Goal: Task Accomplishment & Management: Use online tool/utility

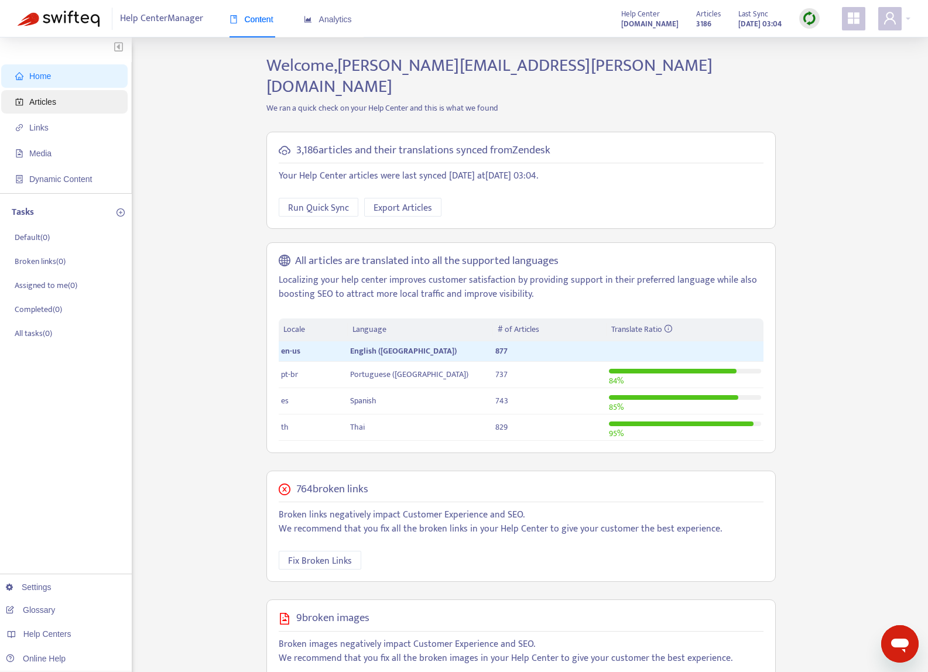
click at [67, 100] on span "Articles" at bounding box center [66, 101] width 103 height 23
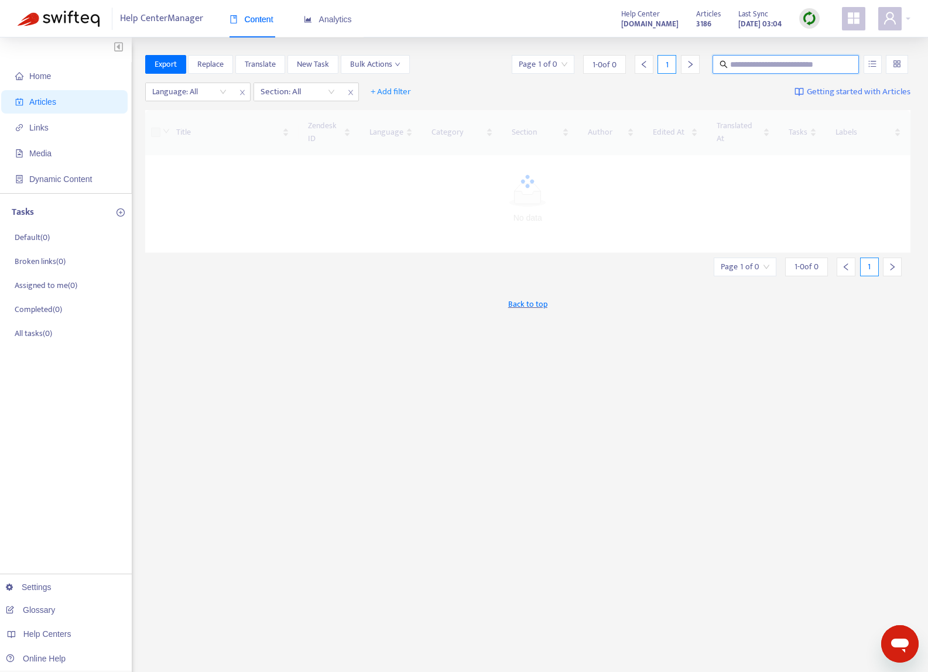
click at [743, 59] on input "text" at bounding box center [786, 64] width 112 height 13
paste input "**********"
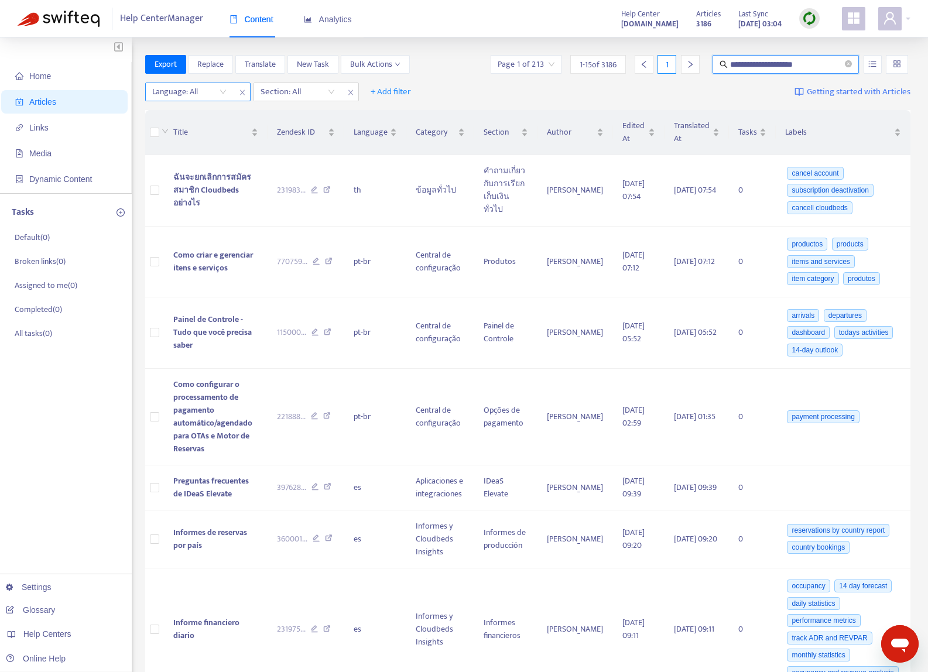
click at [222, 95] on div "Language: All" at bounding box center [189, 92] width 87 height 18
type input "**********"
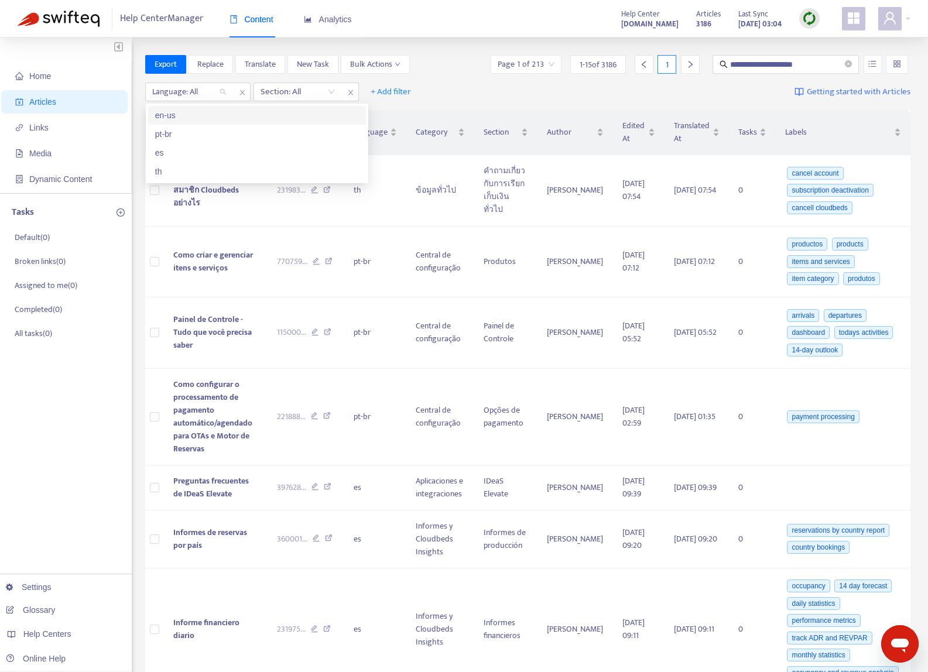
drag, startPoint x: 225, startPoint y: 117, endPoint x: 680, endPoint y: 62, distance: 458.7
click at [225, 117] on div "en-us" at bounding box center [257, 115] width 204 height 13
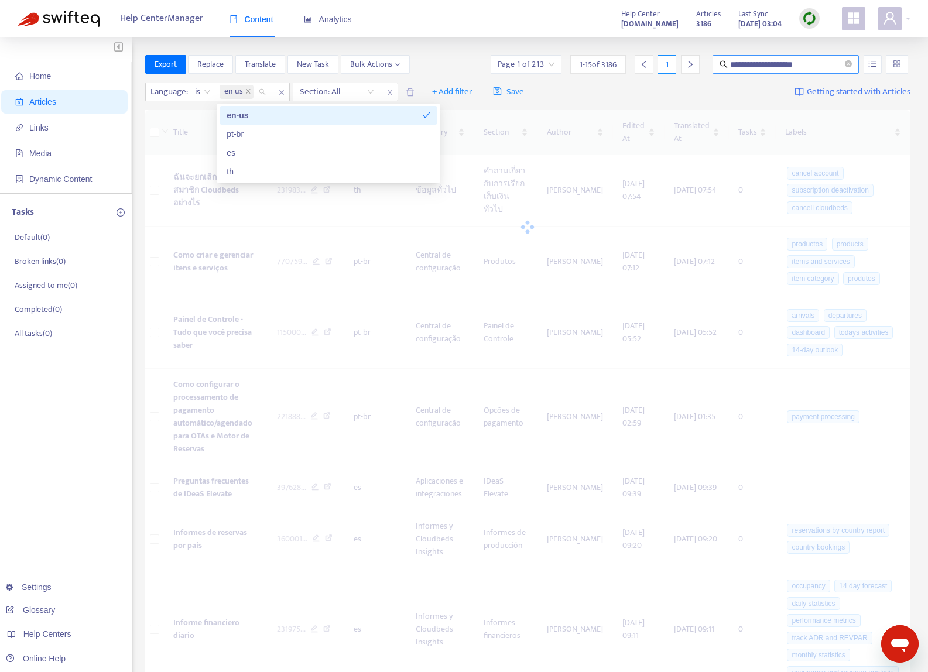
click at [820, 70] on input "**********" at bounding box center [786, 64] width 112 height 13
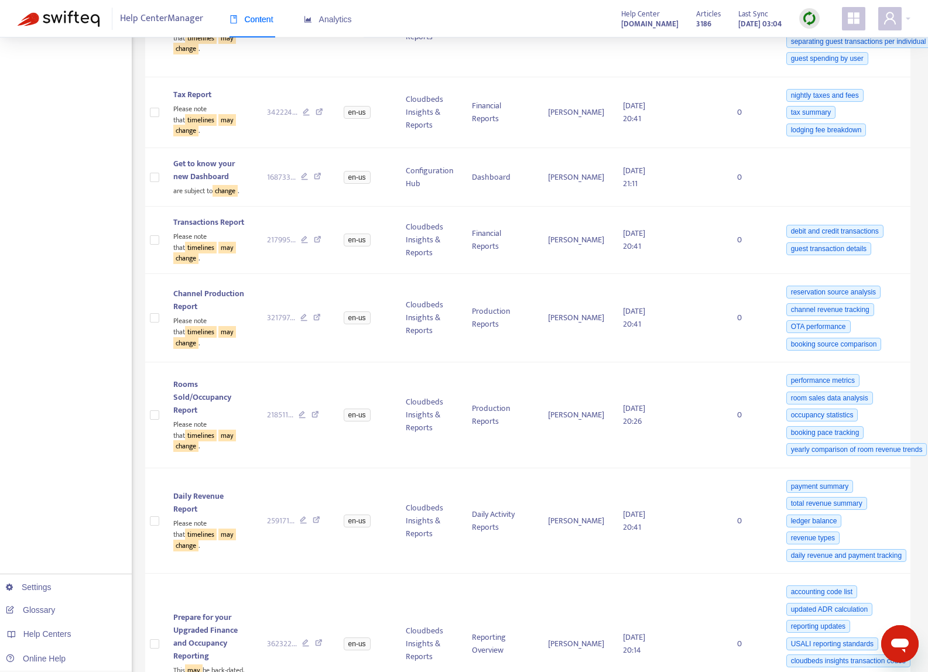
scroll to position [888, 0]
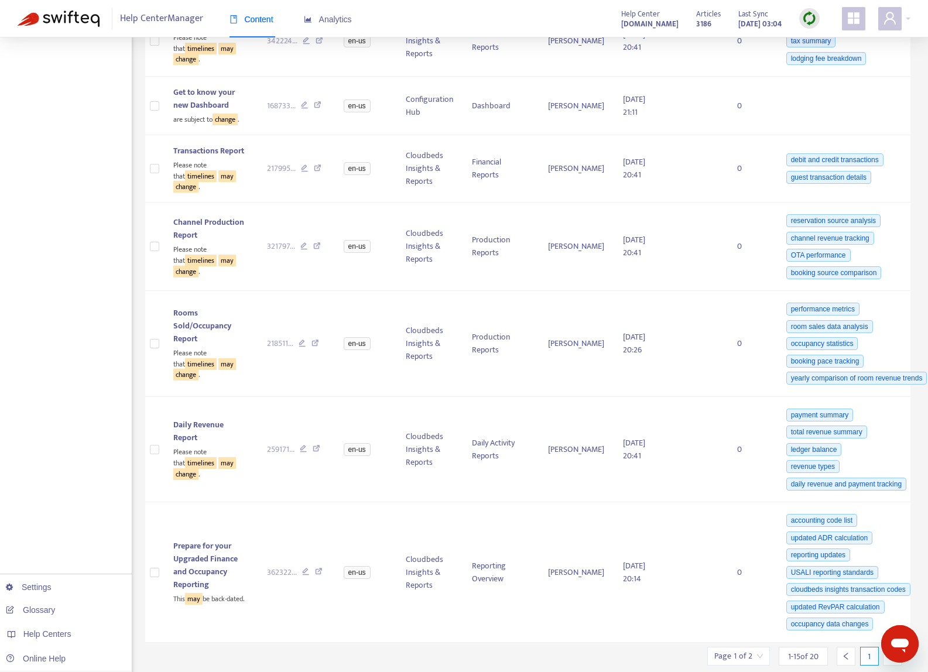
click at [893, 647] on div at bounding box center [892, 656] width 19 height 19
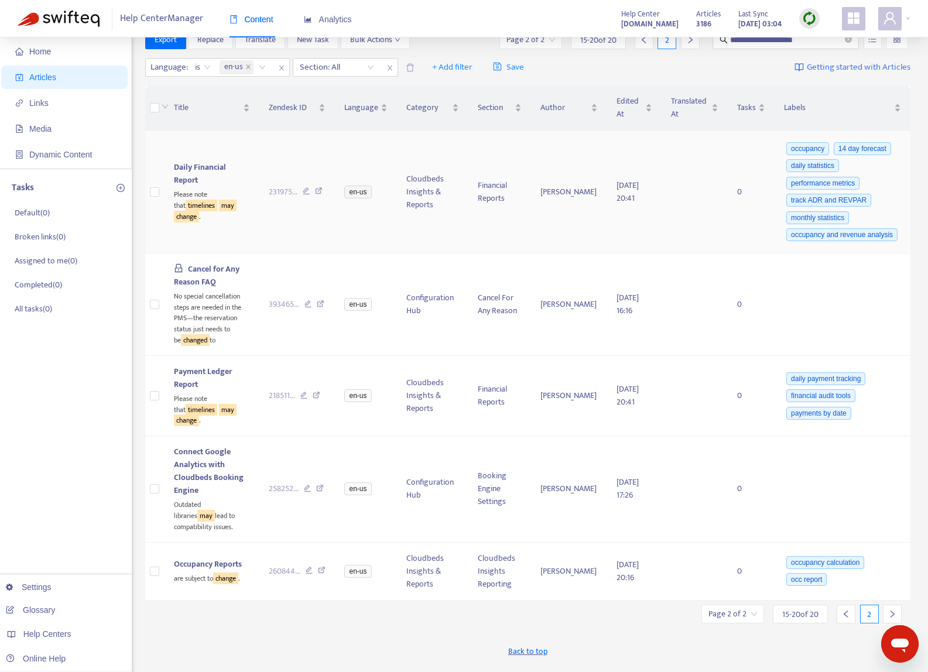
scroll to position [24, 0]
click at [324, 305] on icon at bounding box center [321, 306] width 8 height 11
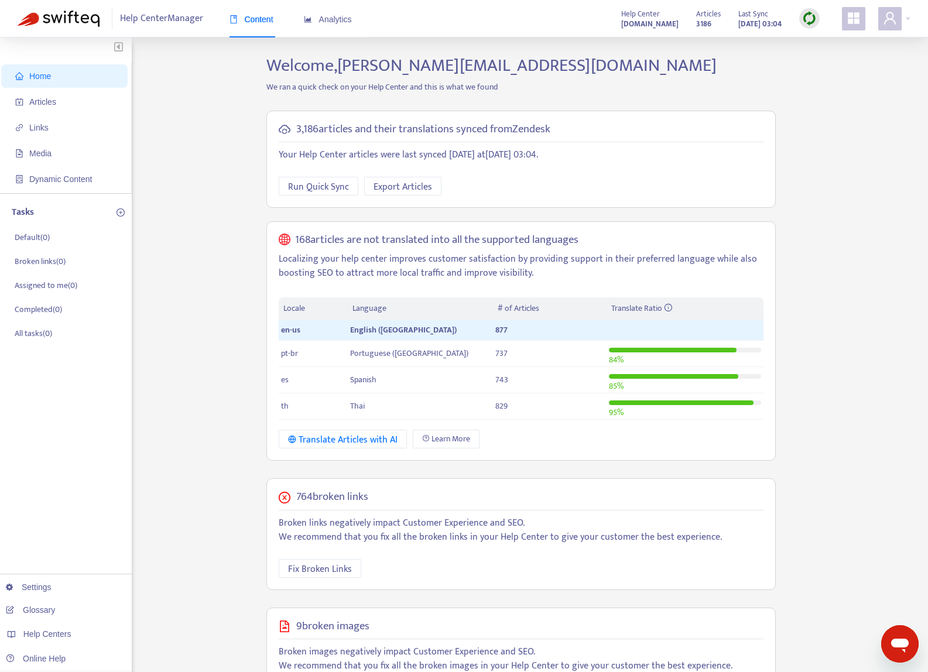
click at [78, 87] on span "Home" at bounding box center [66, 75] width 103 height 23
click at [55, 103] on span "Articles" at bounding box center [42, 101] width 27 height 9
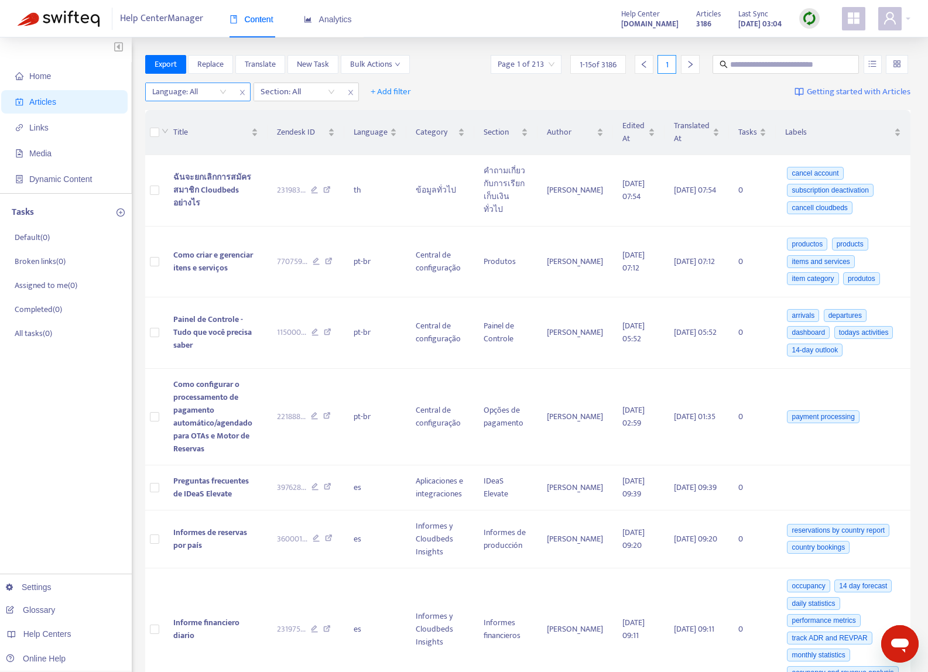
click at [220, 98] on div "Language: All" at bounding box center [189, 92] width 87 height 18
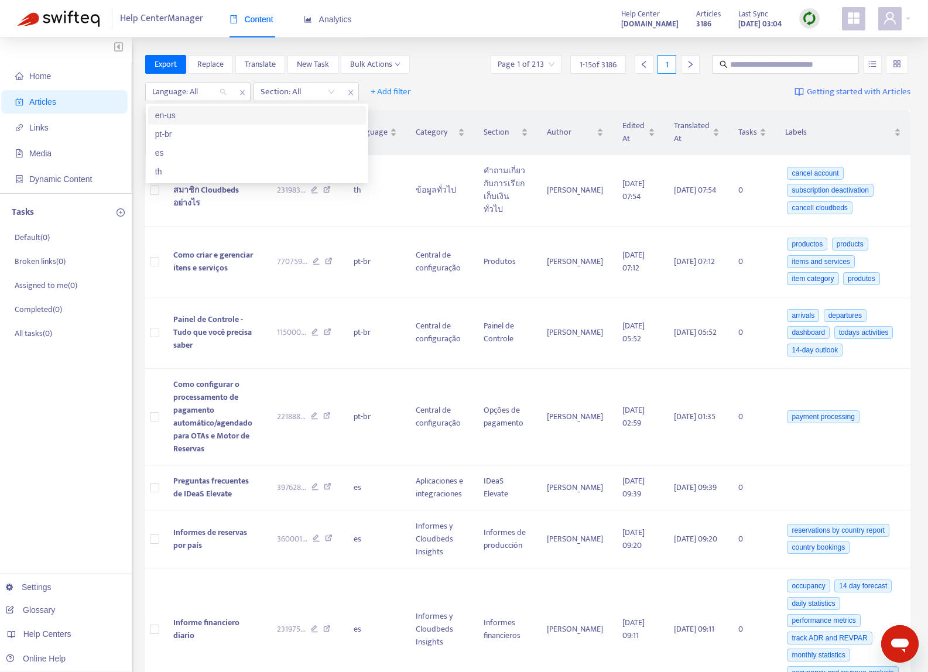
click at [177, 115] on div "en-us" at bounding box center [257, 115] width 204 height 13
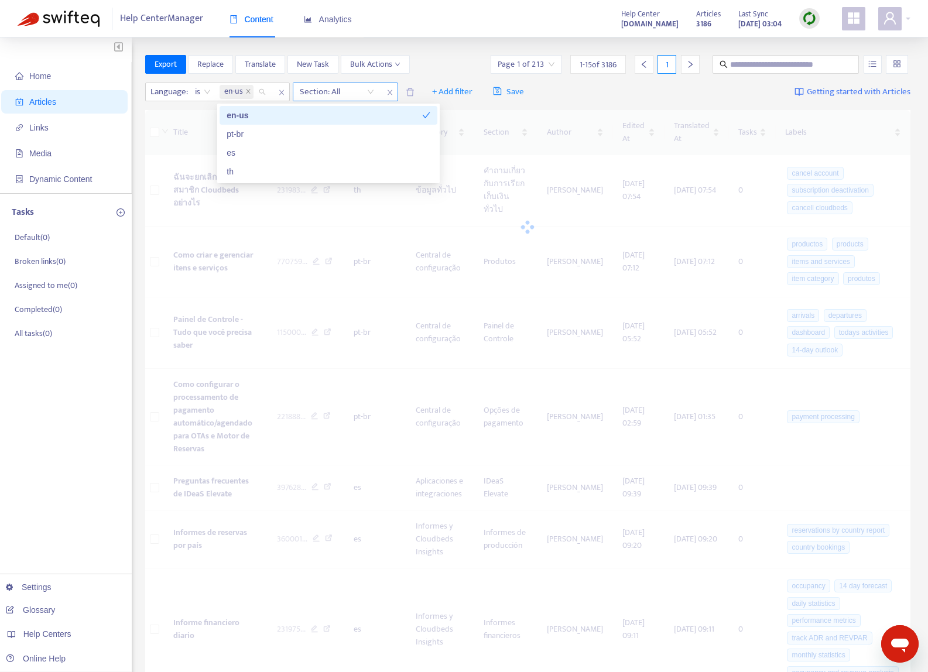
click at [341, 94] on div at bounding box center [331, 92] width 71 height 14
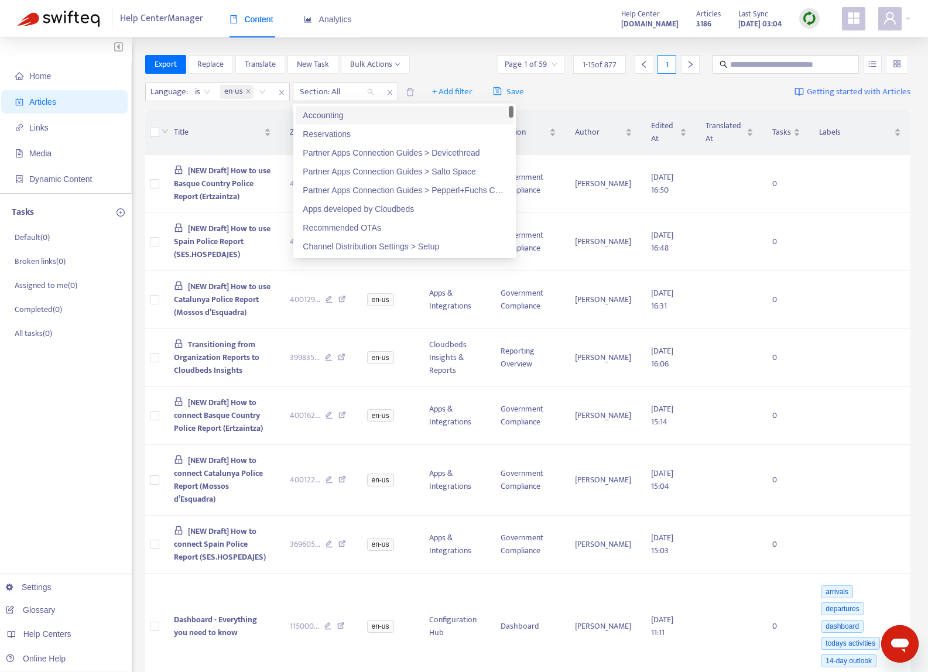
click at [813, 15] on img at bounding box center [809, 18] width 15 height 15
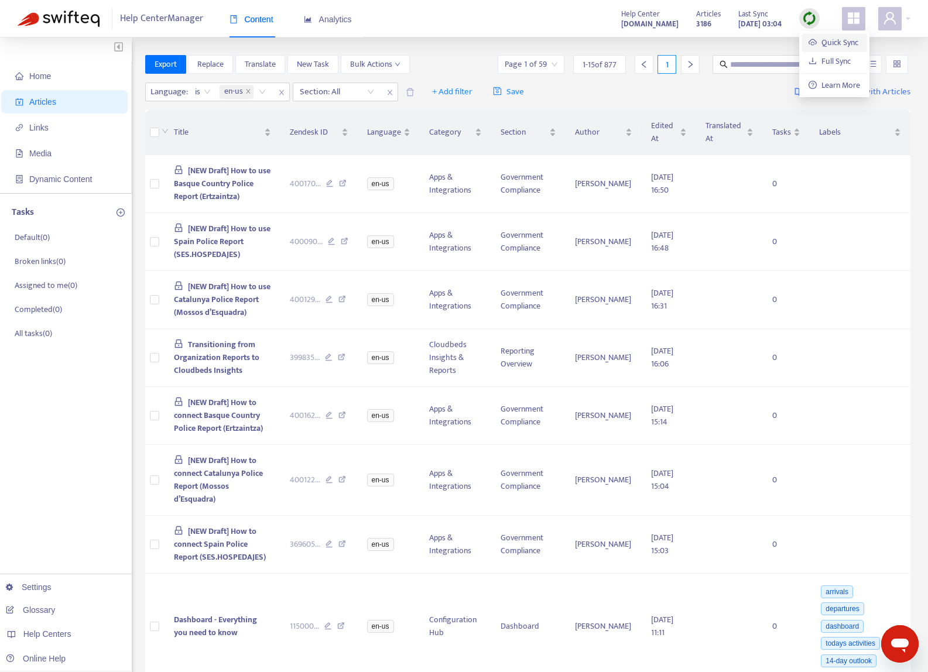
click at [834, 48] on link "Quick Sync" at bounding box center [834, 42] width 50 height 13
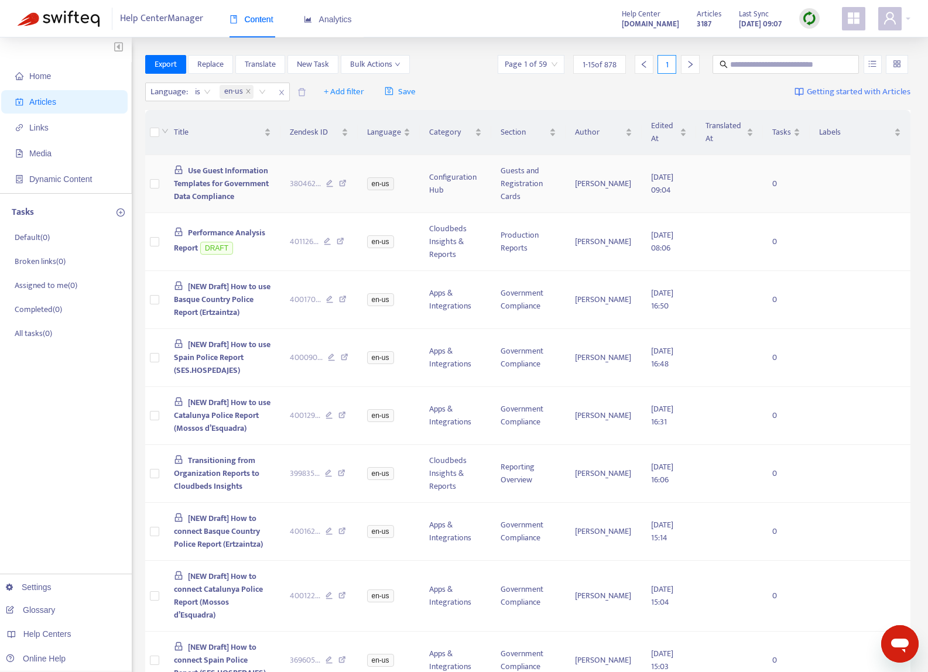
click at [255, 194] on td "Use Guest Information Templates for Government Data Compliance" at bounding box center [223, 184] width 116 height 58
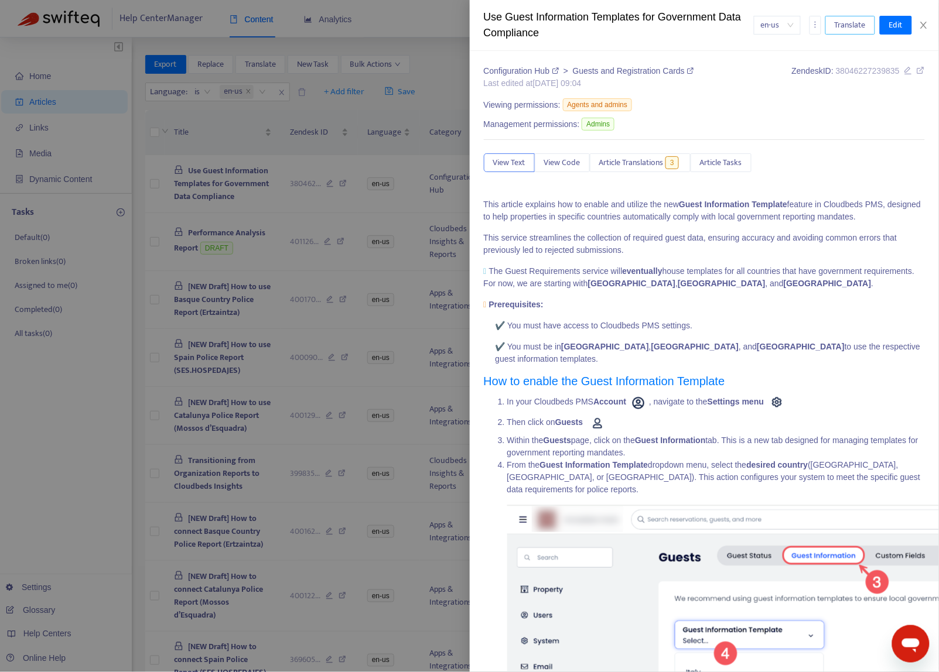
drag, startPoint x: 850, startPoint y: 32, endPoint x: 844, endPoint y: 30, distance: 6.7
click at [834, 31] on span "Translate" at bounding box center [849, 25] width 31 height 13
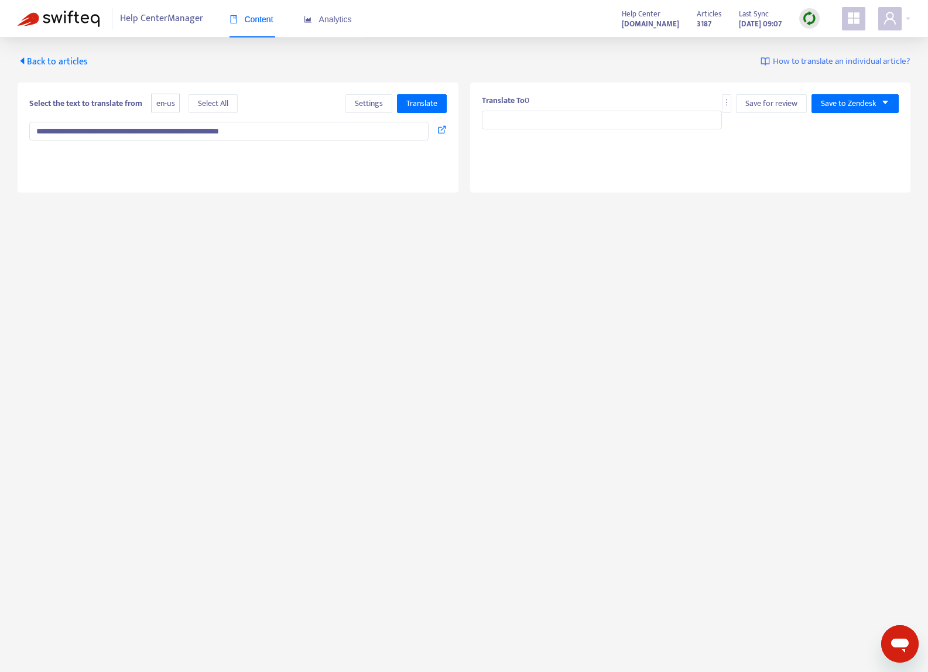
type input "**********"
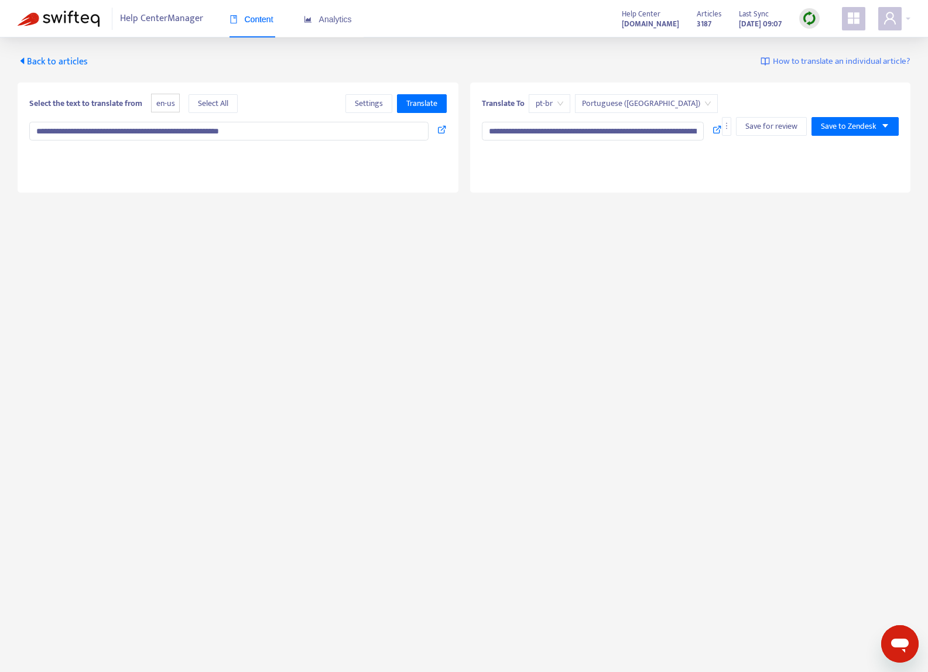
type textarea "**********"
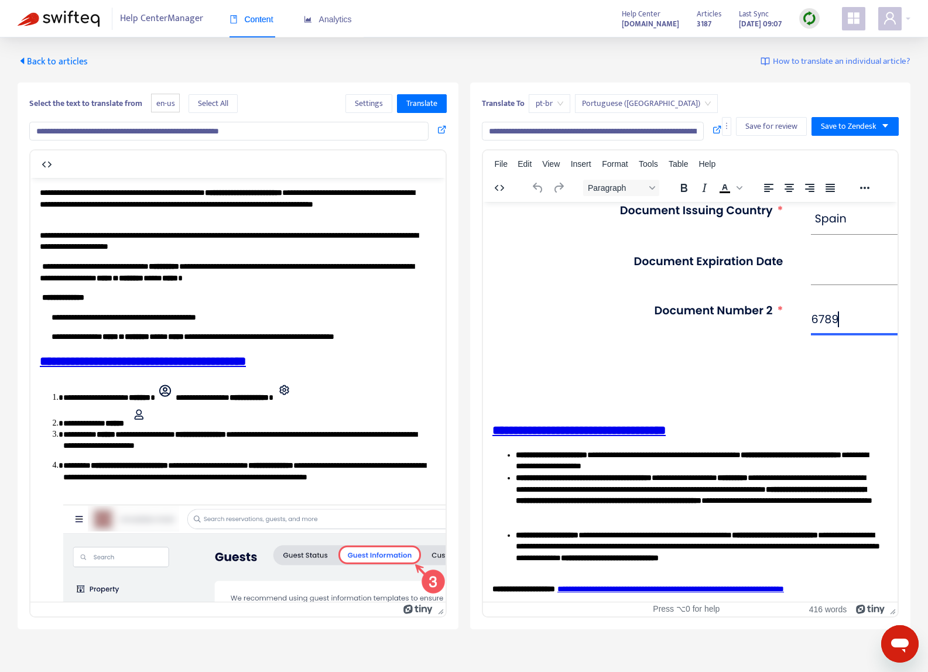
scroll to position [2646, 0]
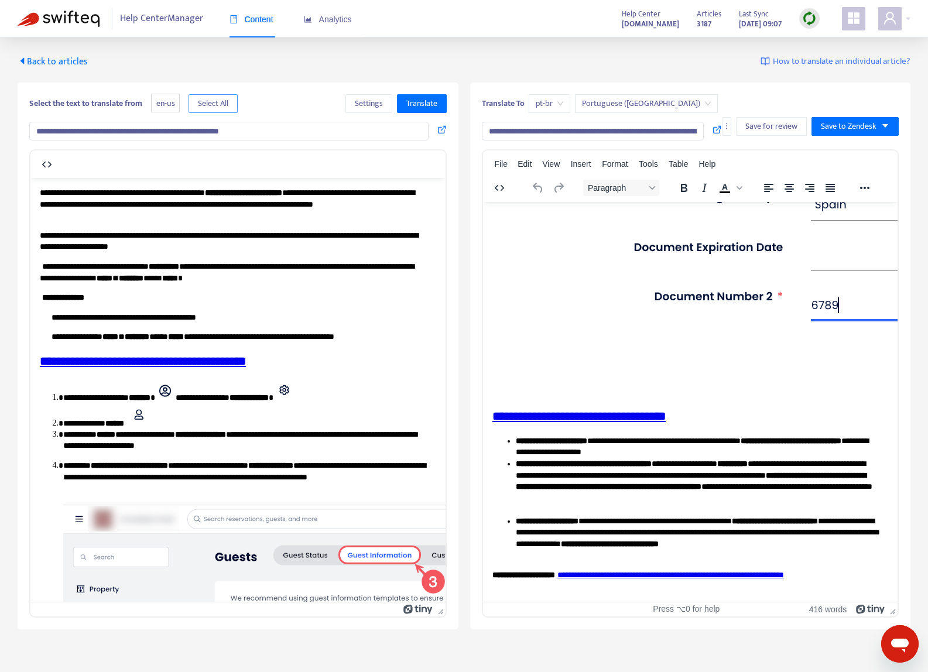
click at [217, 101] on span "Select All" at bounding box center [213, 103] width 30 height 13
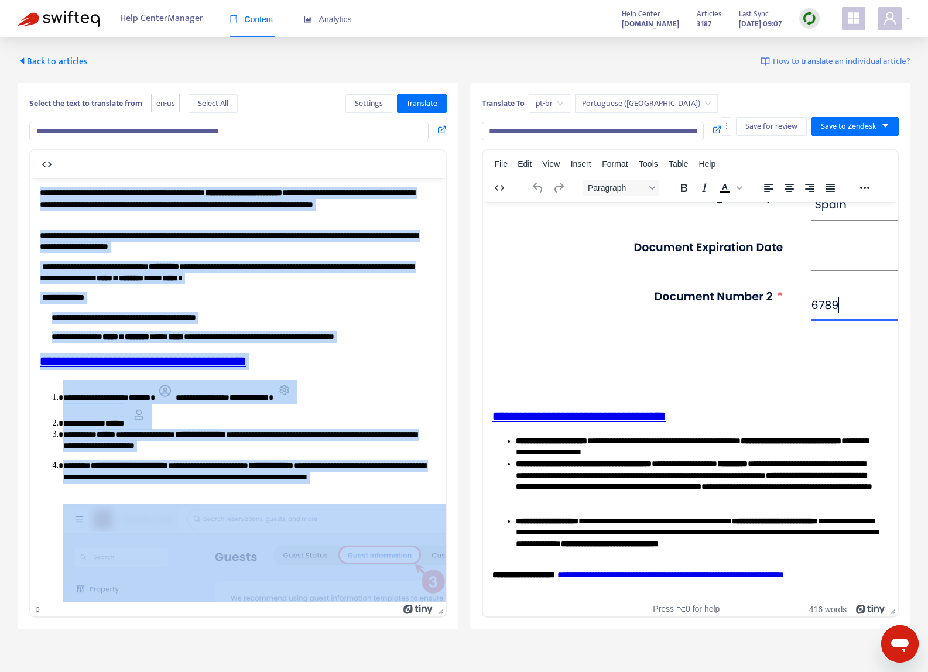
click at [542, 102] on span "pt-br" at bounding box center [550, 104] width 28 height 18
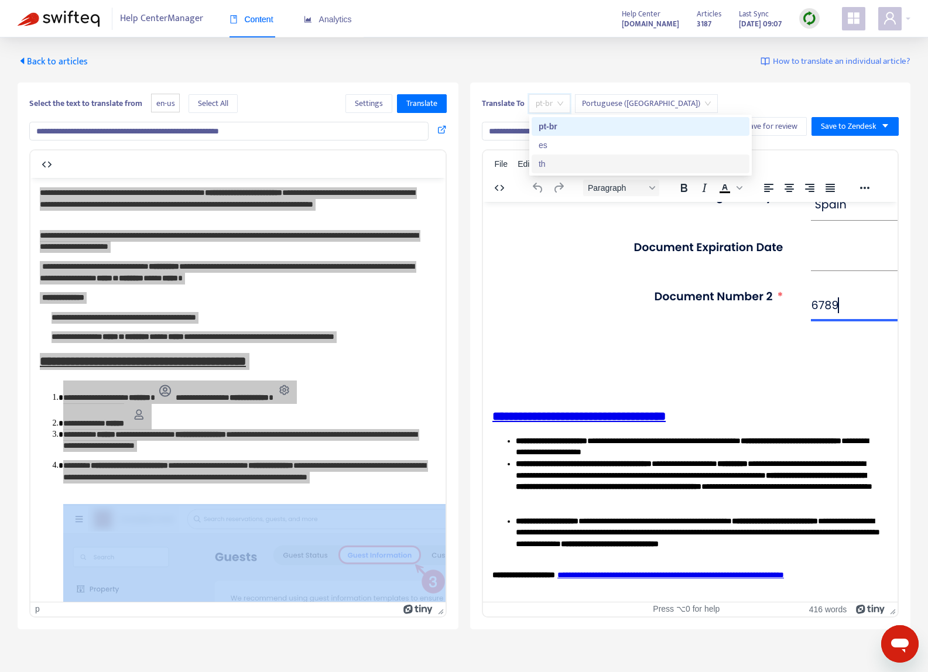
click at [561, 160] on div "th" at bounding box center [641, 163] width 204 height 13
type input "**********"
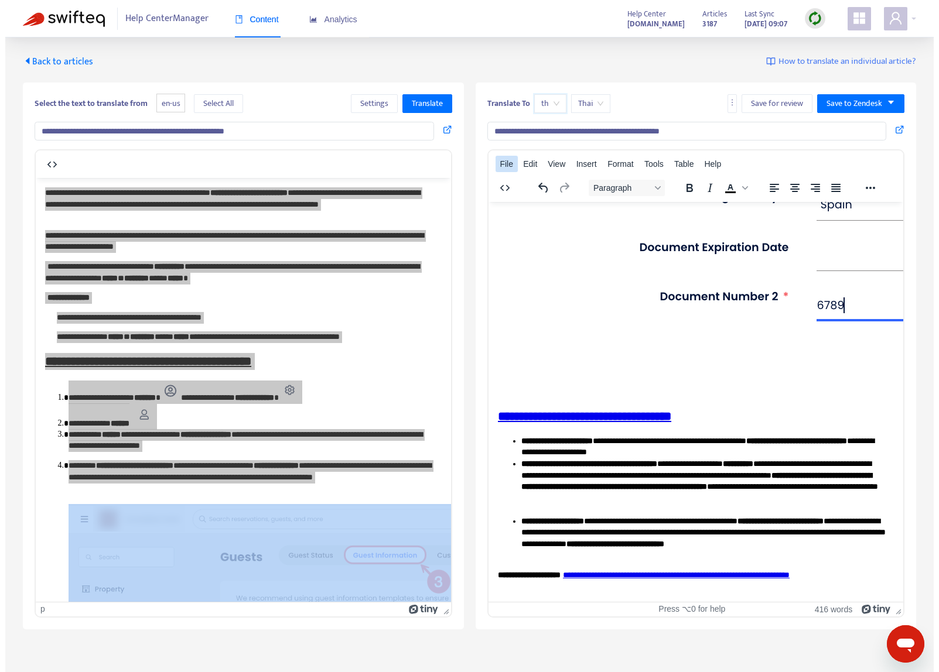
scroll to position [2531, 0]
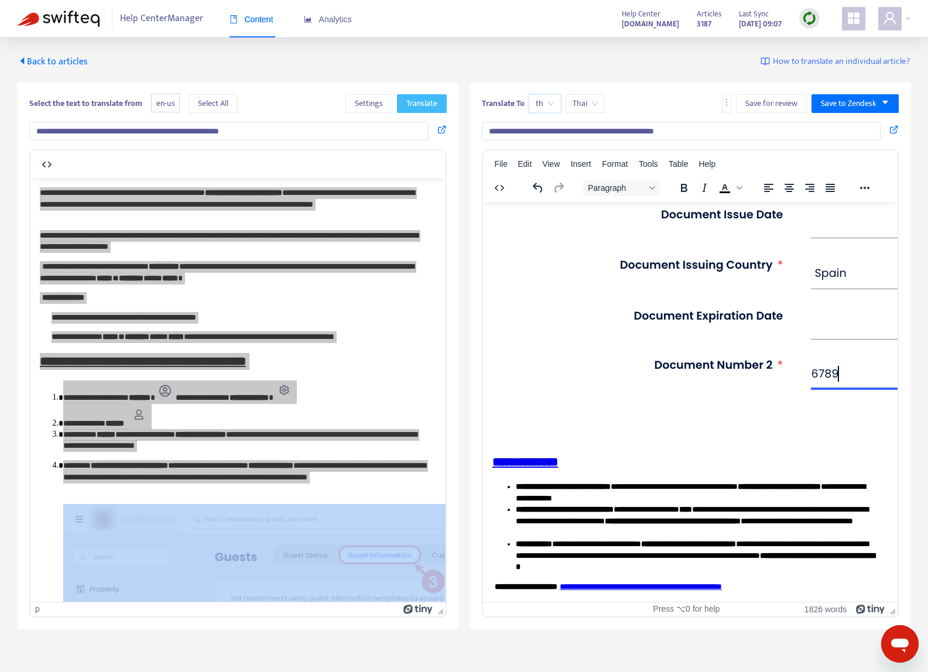
click at [416, 100] on span "Translate" at bounding box center [421, 103] width 31 height 13
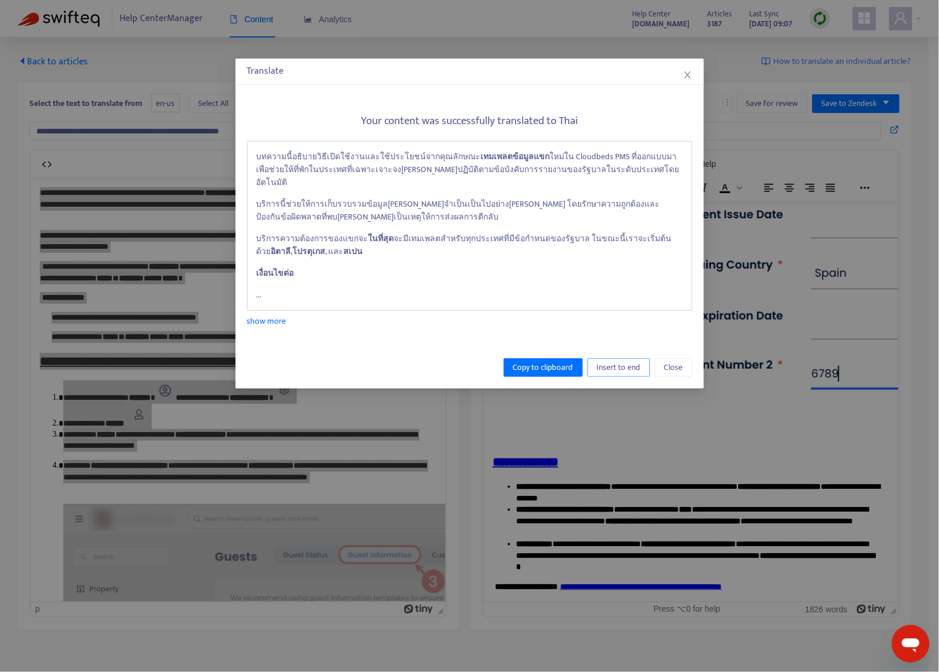
click at [619, 361] on span "Insert to end" at bounding box center [619, 367] width 44 height 13
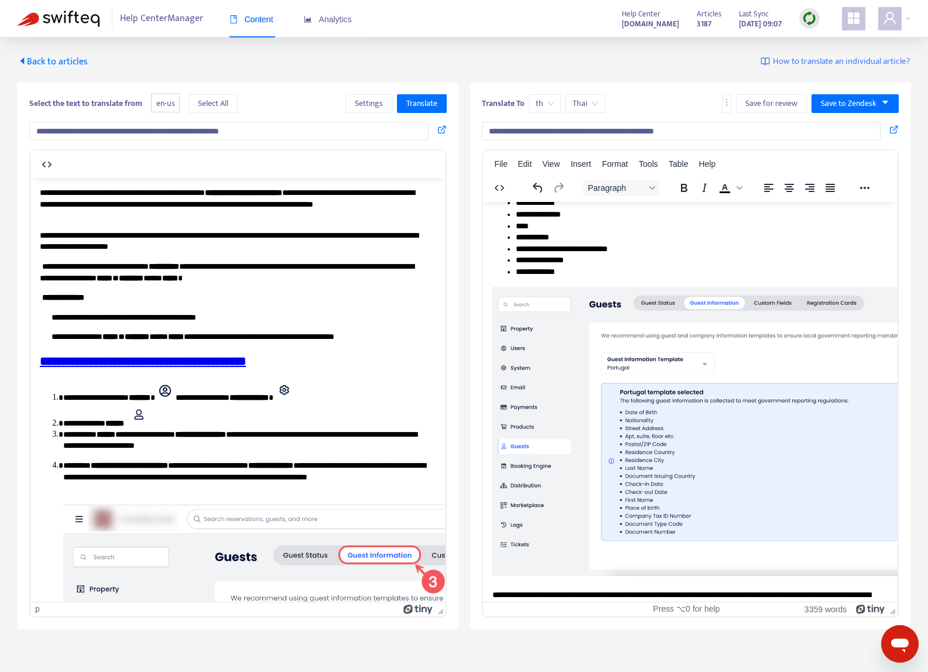
scroll to position [352, 0]
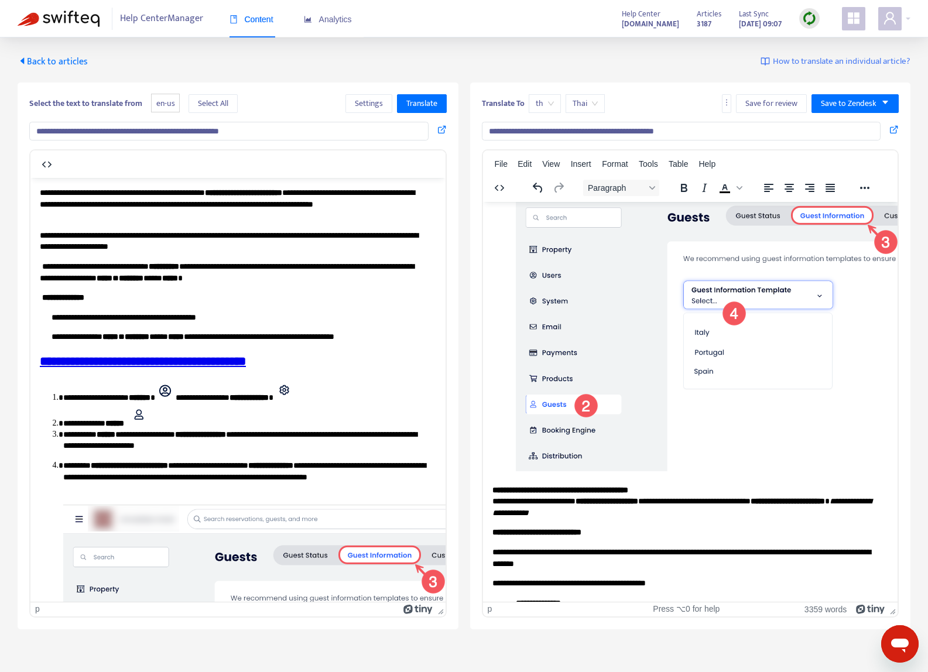
drag, startPoint x: 893, startPoint y: 349, endPoint x: 1393, endPoint y: 700, distance: 610.2
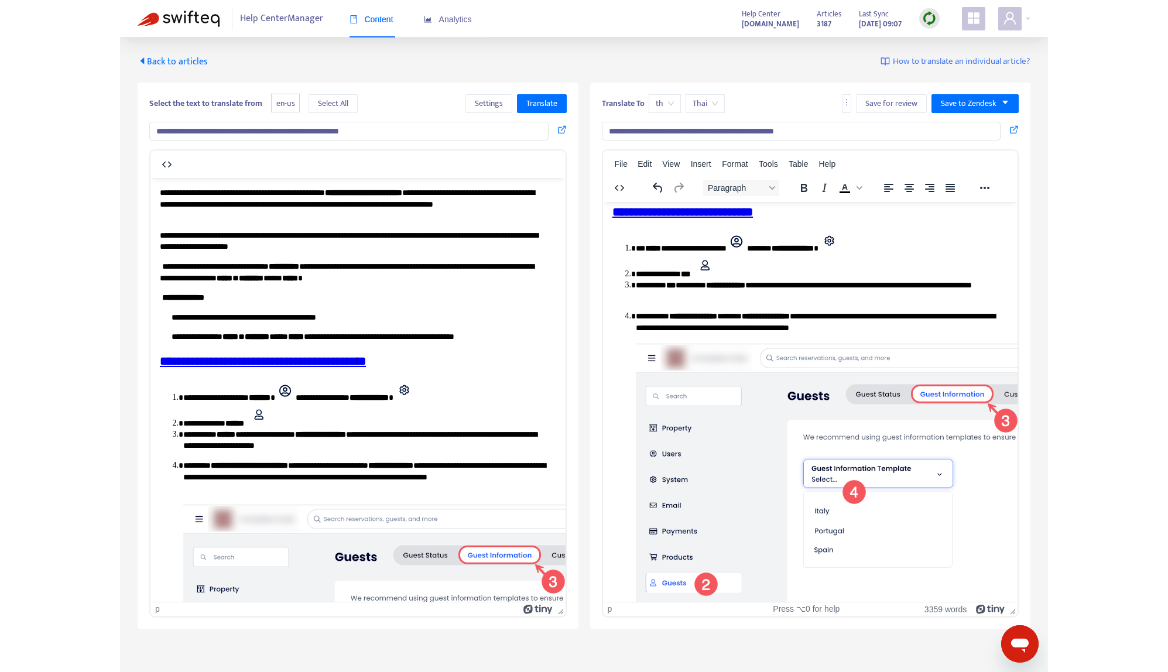
scroll to position [0, 0]
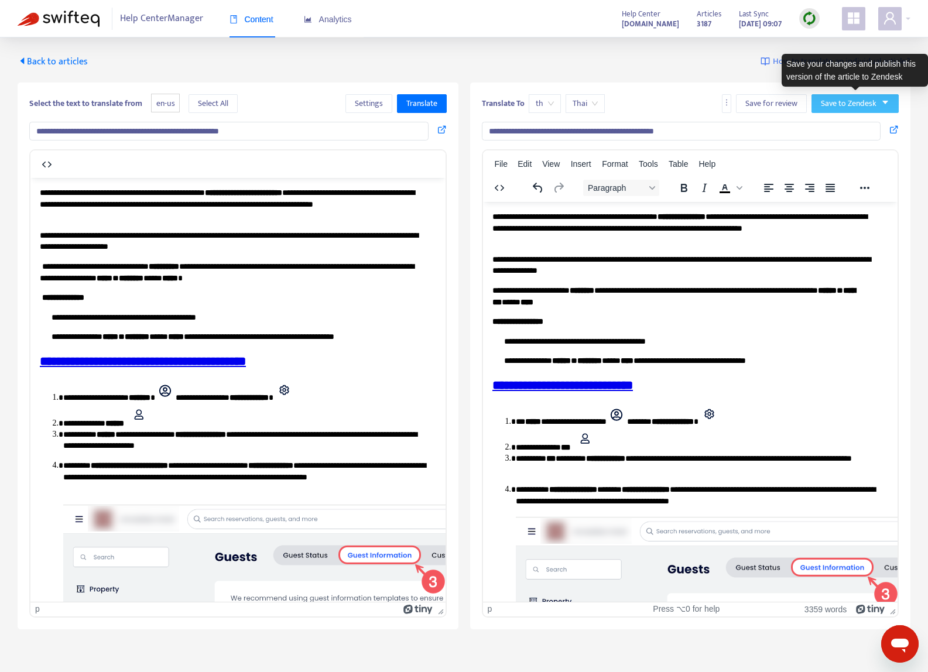
click at [834, 104] on span "Save to Zendesk" at bounding box center [849, 103] width 56 height 13
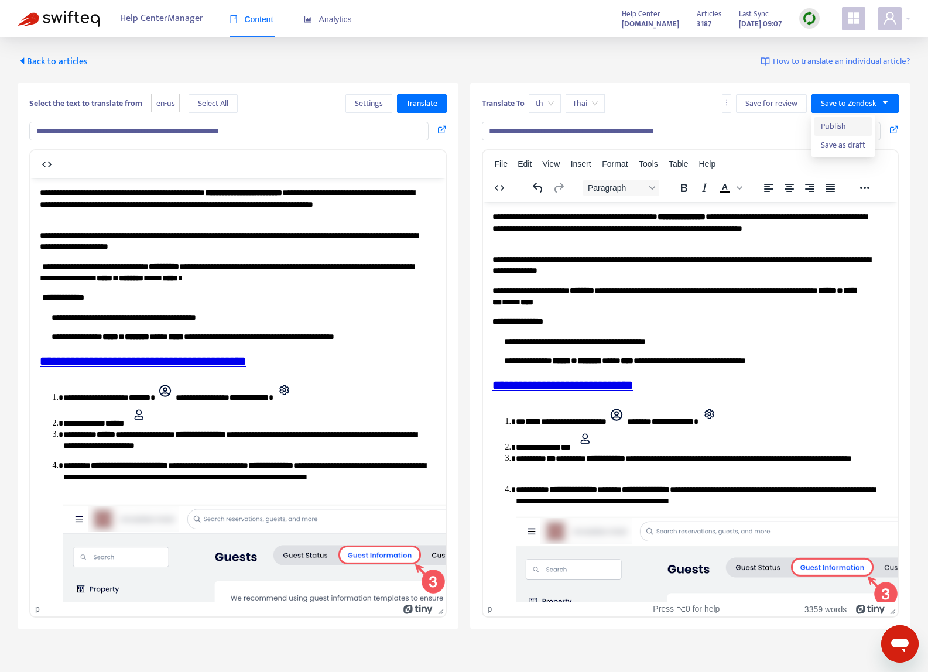
click at [834, 126] on span "Publish" at bounding box center [843, 126] width 44 height 13
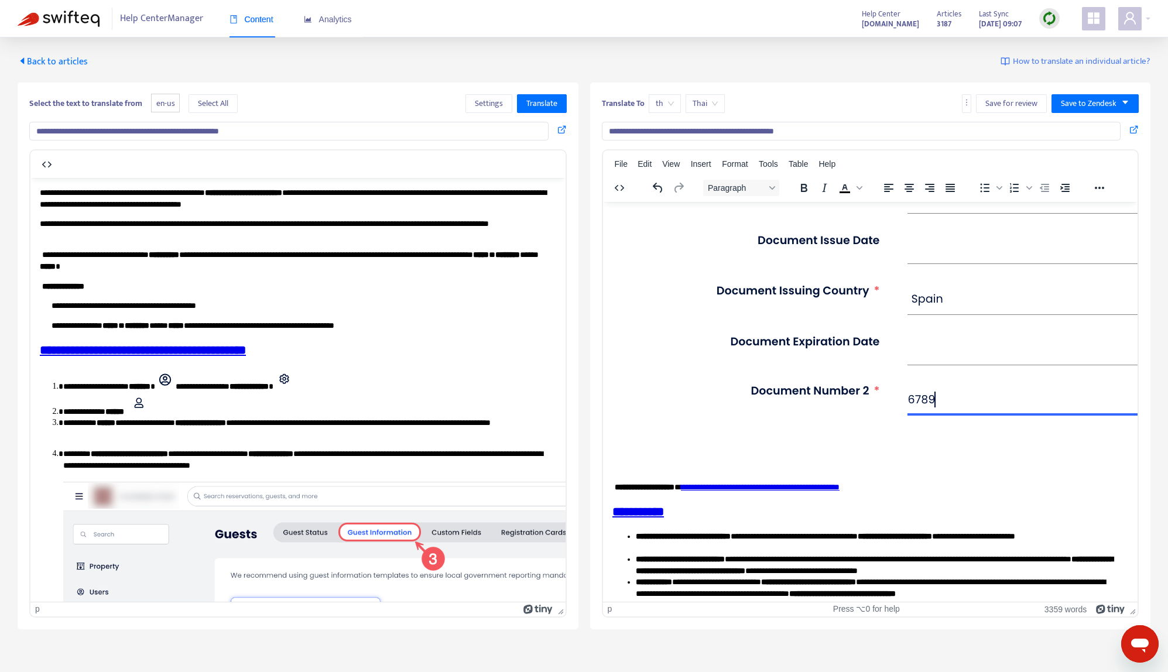
scroll to position [6589, 0]
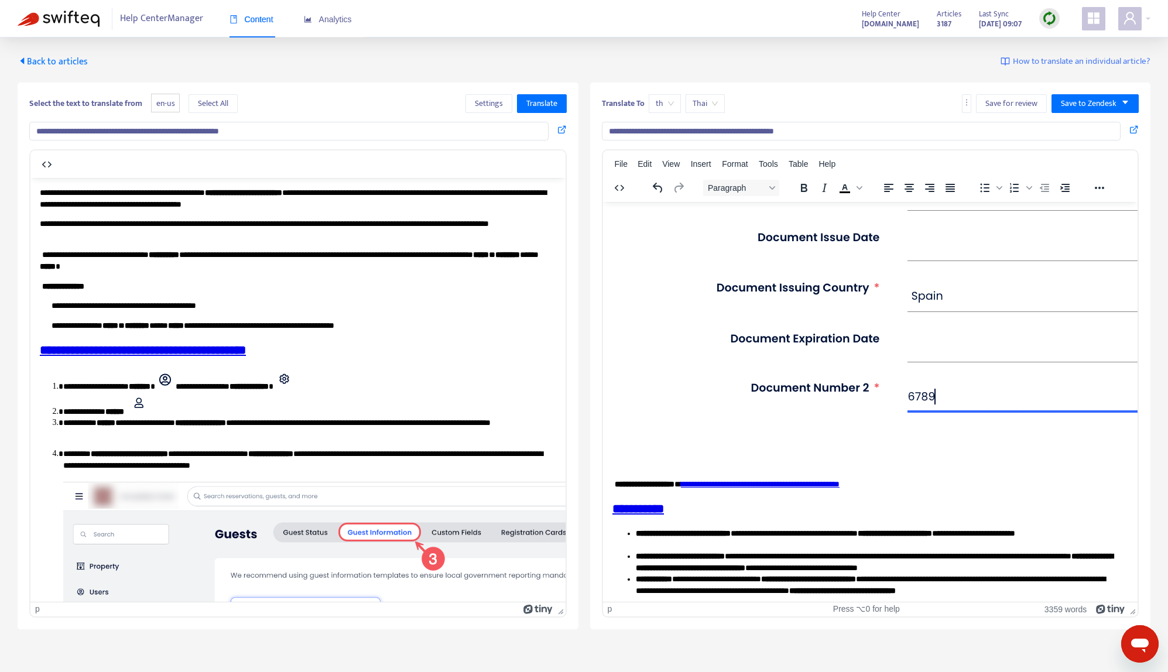
click at [834, 128] on icon at bounding box center [1133, 129] width 9 height 9
